Goal: Transaction & Acquisition: Book appointment/travel/reservation

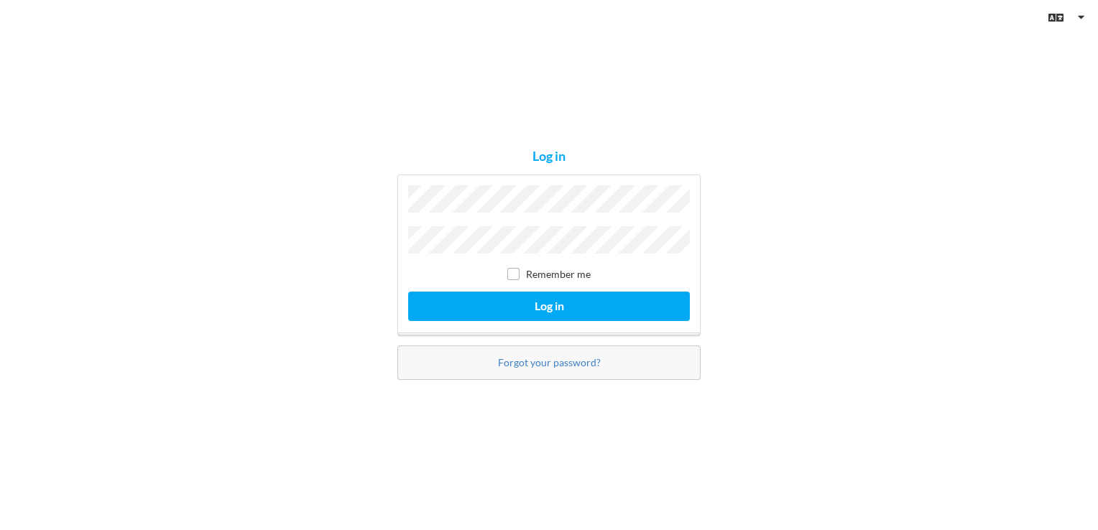
click at [523, 268] on label "Remember me" at bounding box center [548, 274] width 83 height 12
click at [509, 269] on input "checkbox" at bounding box center [513, 274] width 12 height 12
checkbox input "true"
click at [516, 282] on div "Remember me Log in" at bounding box center [548, 255] width 303 height 161
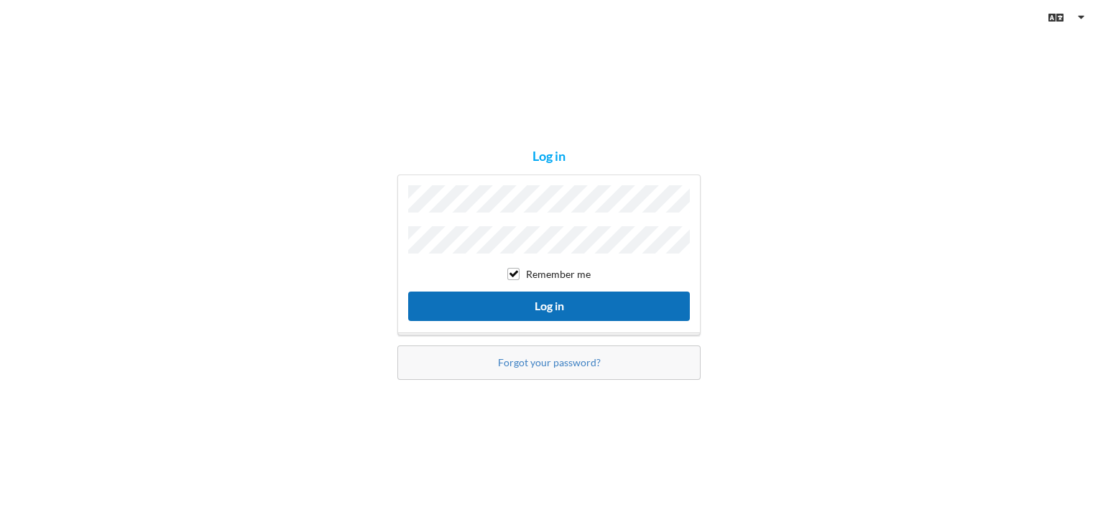
click at [523, 300] on button "Log in" at bounding box center [549, 306] width 282 height 29
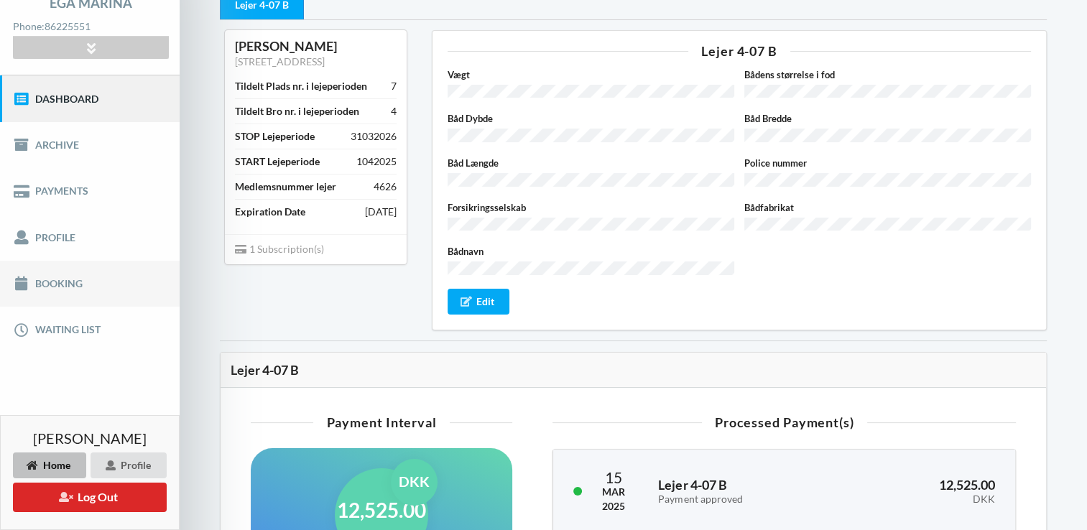
scroll to position [106, 0]
click at [75, 297] on link "Booking" at bounding box center [90, 282] width 180 height 46
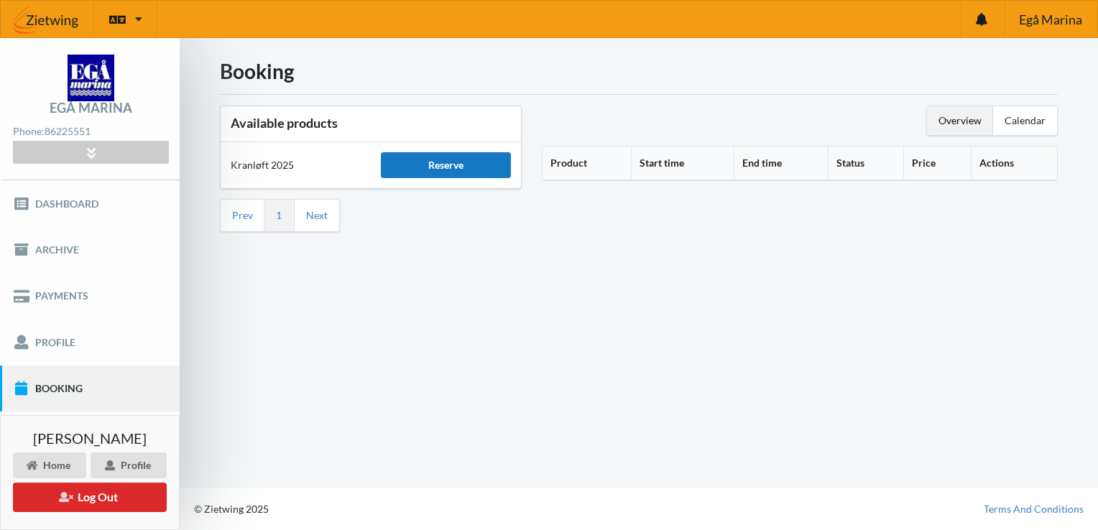
click at [442, 160] on div "Reserve" at bounding box center [446, 165] width 130 height 26
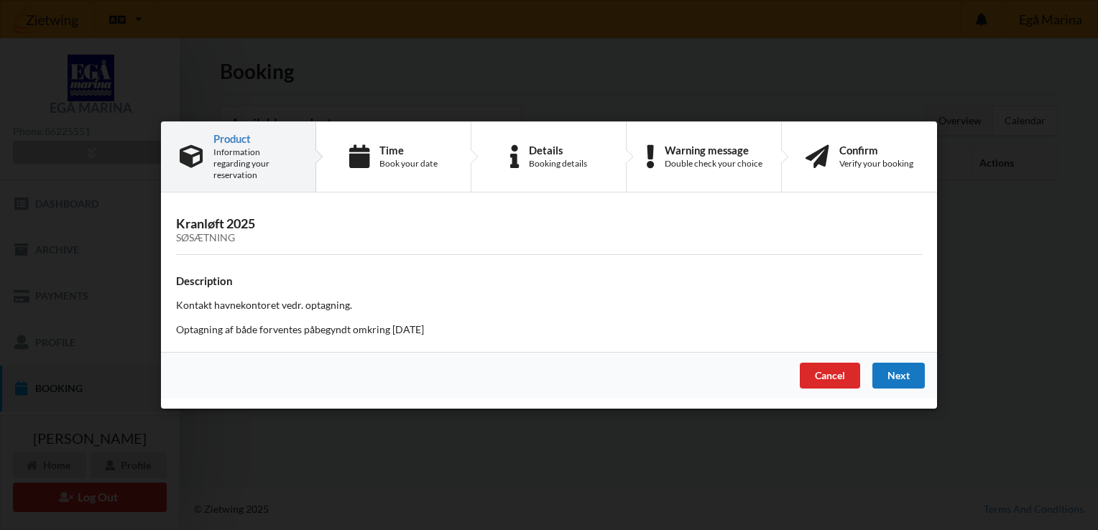
click at [905, 375] on div "Next" at bounding box center [898, 376] width 52 height 26
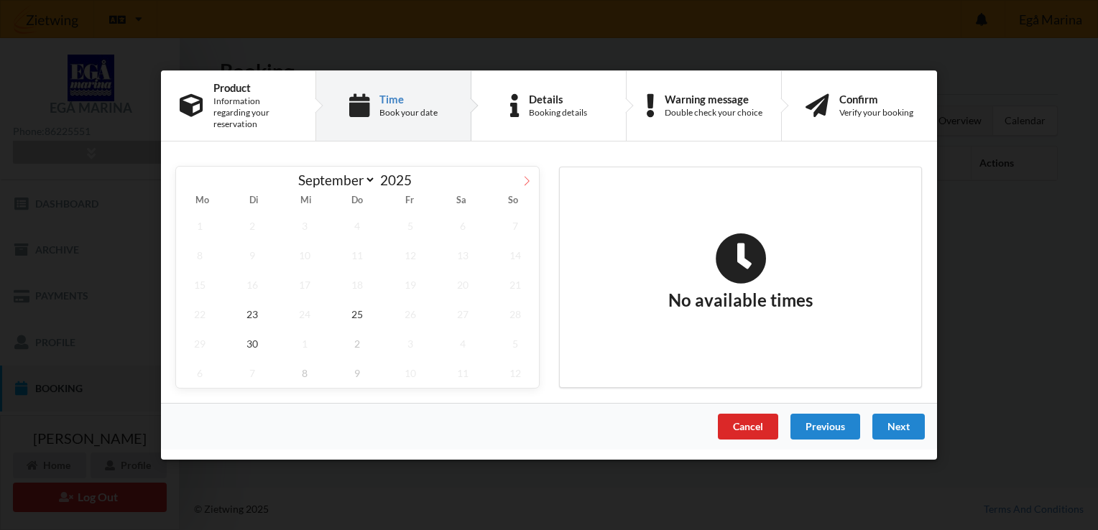
click at [527, 180] on icon at bounding box center [527, 181] width 10 height 10
select select "9"
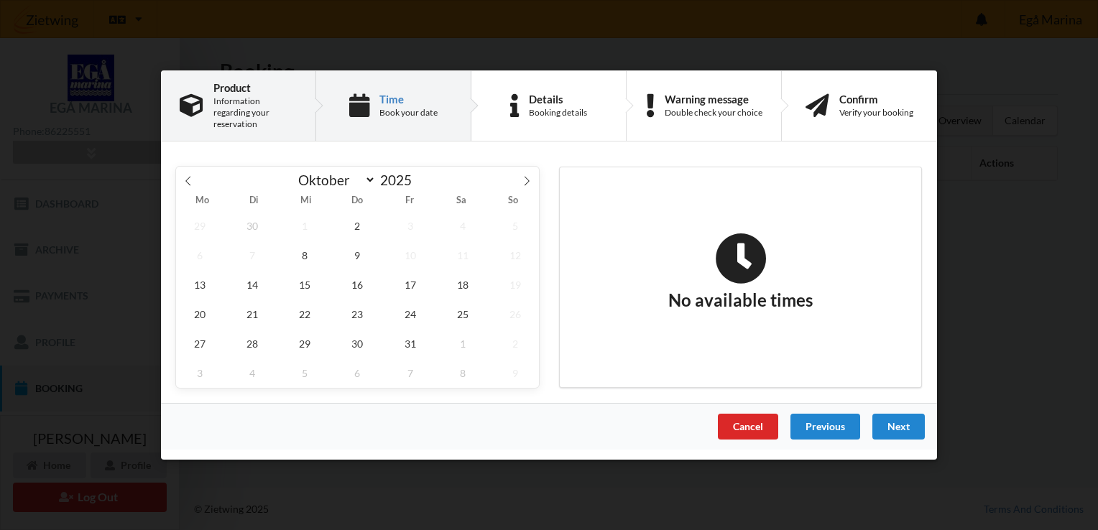
click at [220, 93] on div "Product" at bounding box center [254, 87] width 83 height 11
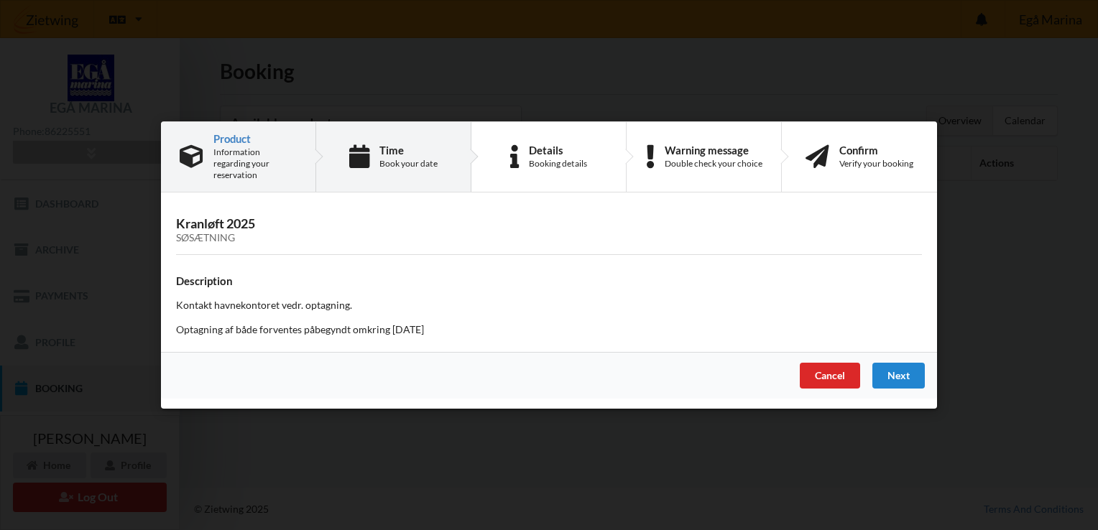
click at [370, 160] on div "Time Book your date" at bounding box center [393, 157] width 155 height 70
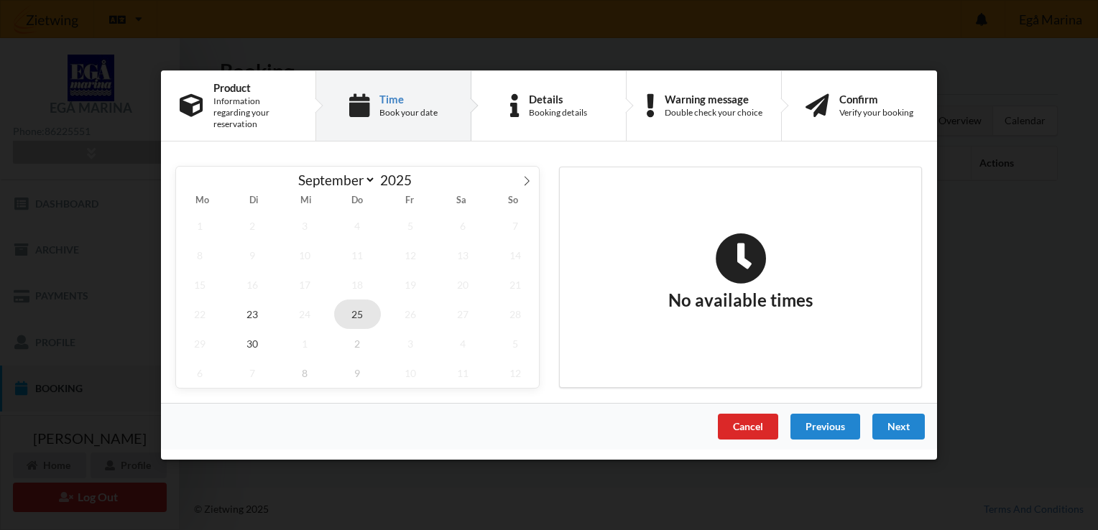
click at [369, 312] on span "25" at bounding box center [357, 314] width 47 height 29
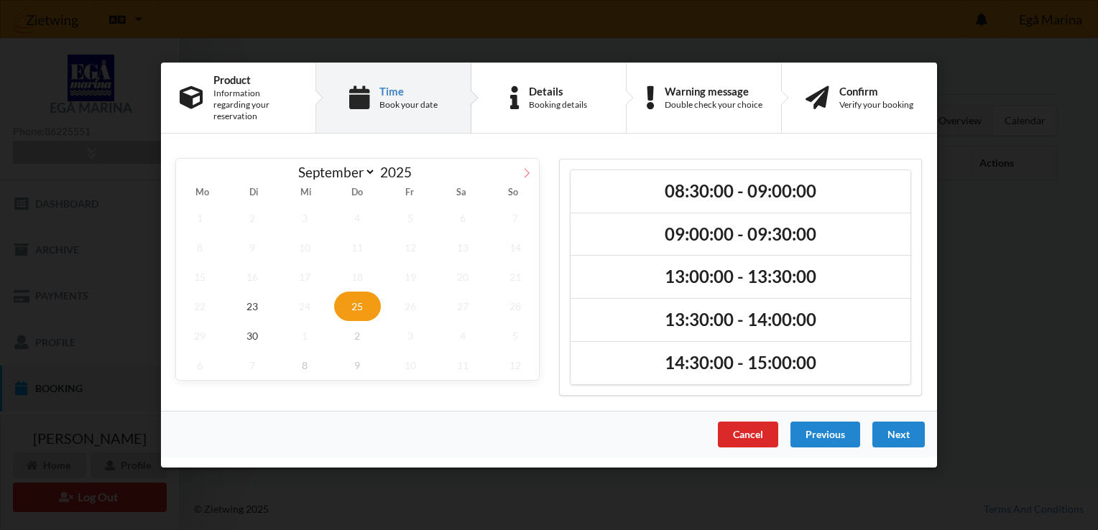
click at [538, 162] on span at bounding box center [526, 171] width 24 height 24
select select "9"
click at [358, 249] on span "9" at bounding box center [357, 247] width 47 height 29
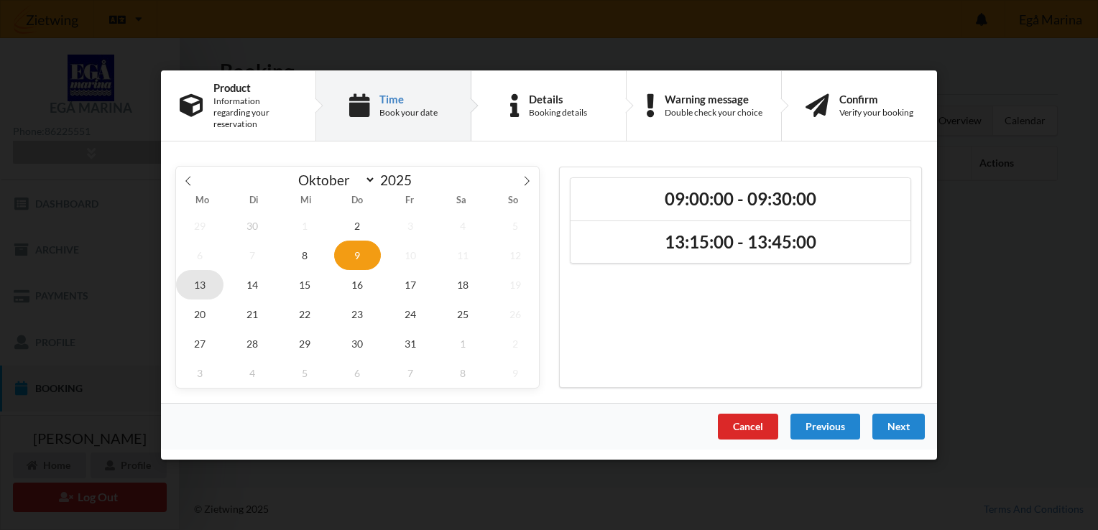
click at [195, 274] on span "13" at bounding box center [199, 284] width 47 height 29
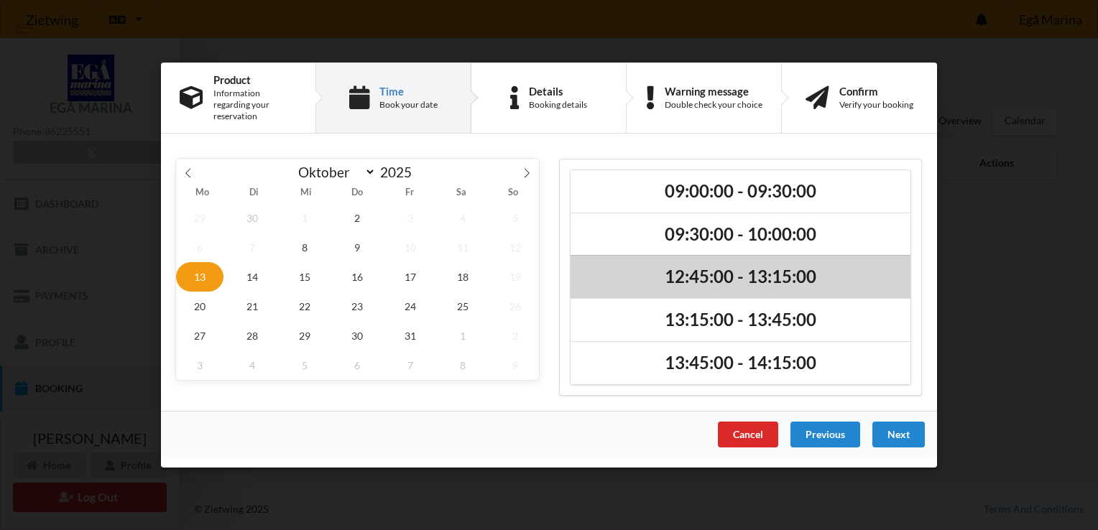
click at [676, 271] on h2 "12:45:00 - 13:15:00" at bounding box center [741, 277] width 320 height 22
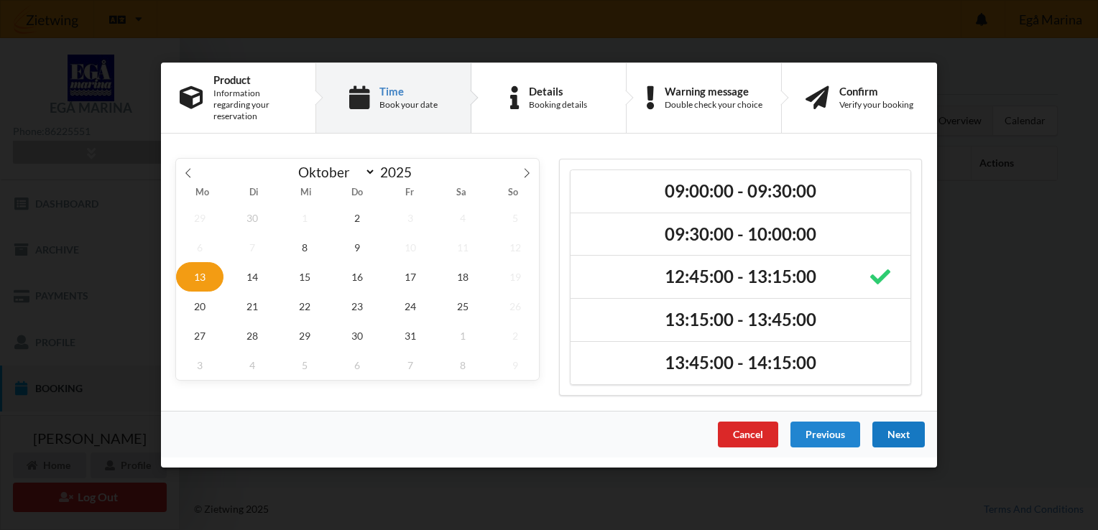
click at [907, 438] on div "Next" at bounding box center [898, 435] width 52 height 26
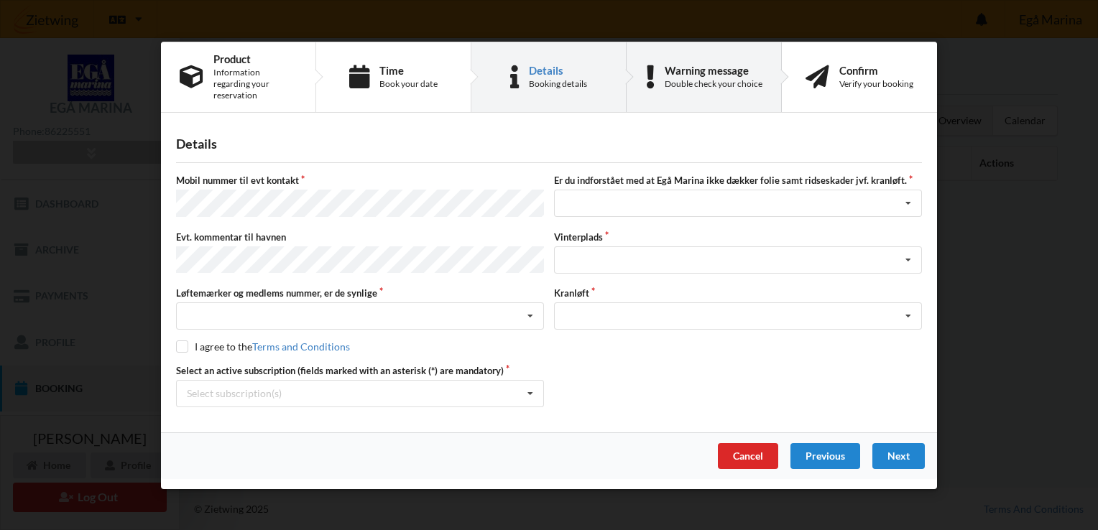
click at [696, 82] on div "Double check your choice" at bounding box center [714, 83] width 98 height 11
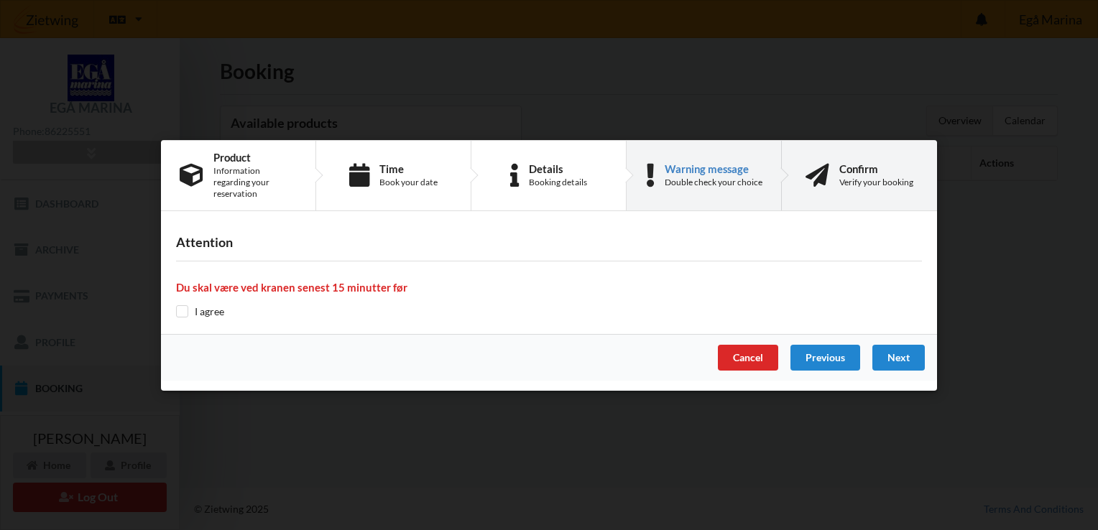
click at [808, 191] on div "Confirm Verify your booking" at bounding box center [859, 176] width 155 height 70
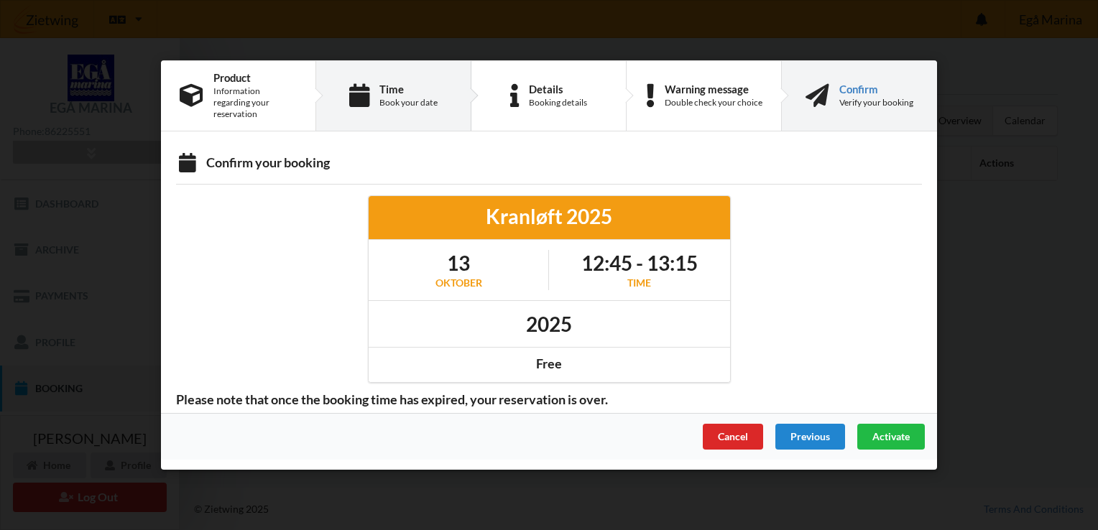
click at [397, 91] on div "Time" at bounding box center [408, 88] width 58 height 11
select select "9"
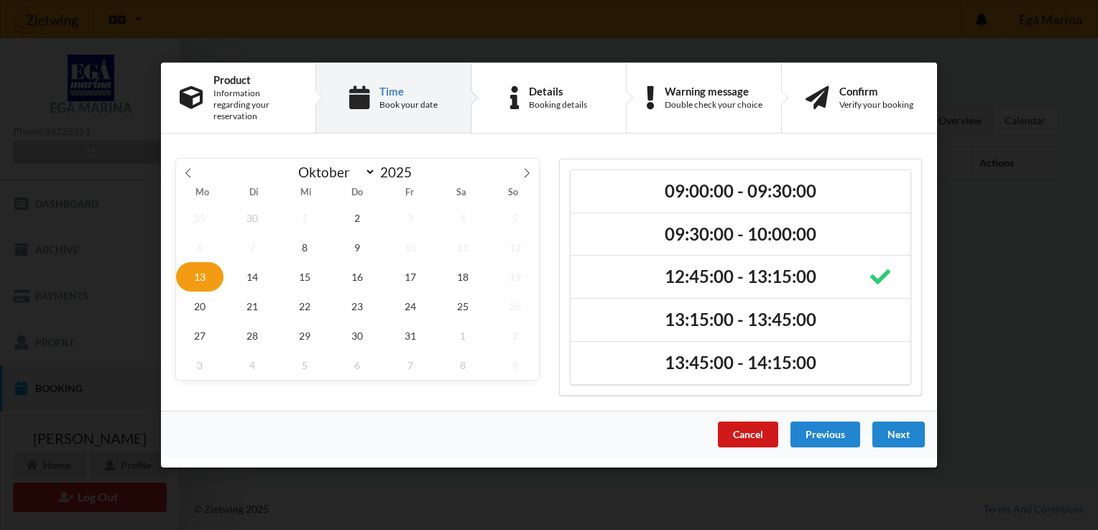
click at [753, 429] on div "Cancel" at bounding box center [748, 435] width 60 height 26
